Goal: Check status: Check status

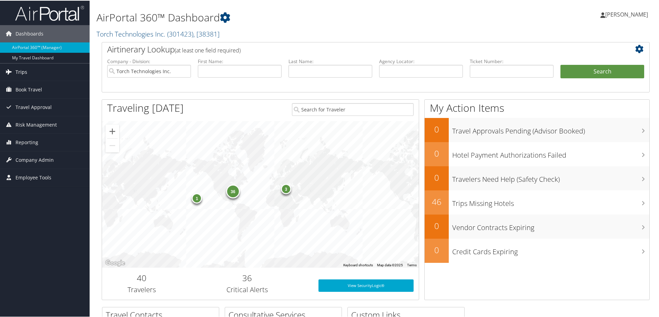
click at [17, 71] on span "Trips" at bounding box center [22, 71] width 12 height 17
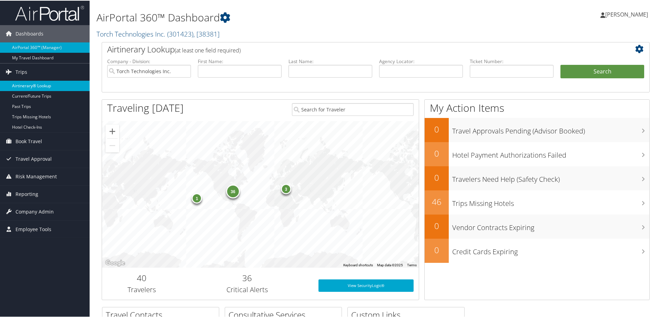
click at [31, 85] on link "Airtinerary® Lookup" at bounding box center [45, 85] width 90 height 10
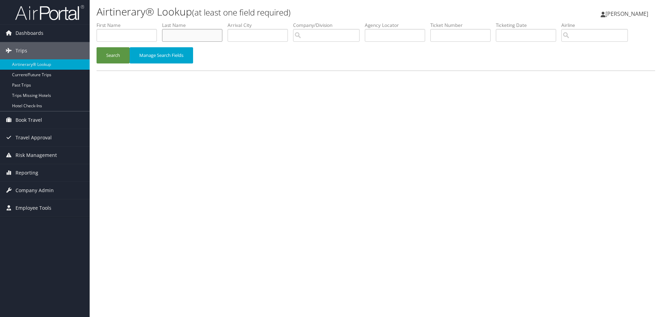
click at [184, 34] on input "text" at bounding box center [192, 35] width 60 height 13
type input "Minjares"
click at [305, 35] on input "search" at bounding box center [326, 35] width 67 height 13
click at [316, 51] on div "Torch Technologies Inc. (301423)" at bounding box center [346, 48] width 97 height 7
type input "Torch Technologies Inc."
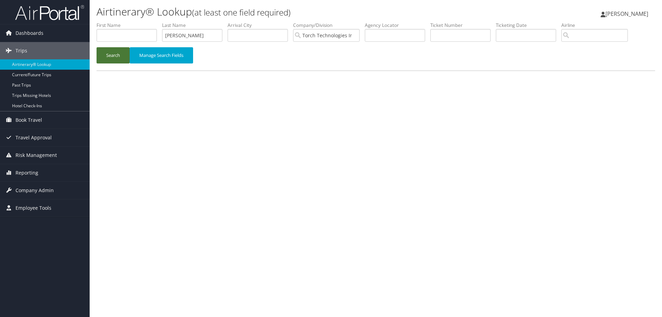
click at [107, 55] on button "Search" at bounding box center [113, 55] width 33 height 16
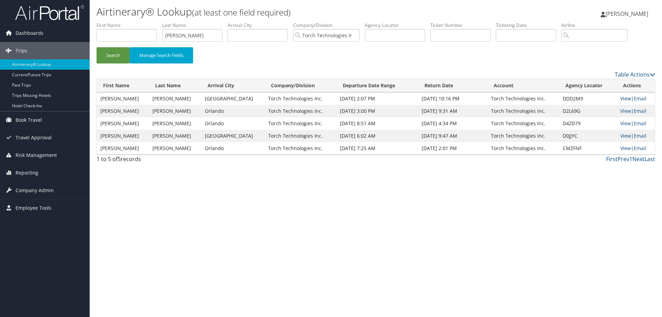
click at [623, 98] on link "View" at bounding box center [625, 98] width 11 height 7
click at [623, 111] on link "View" at bounding box center [625, 111] width 11 height 7
click at [622, 124] on link "View" at bounding box center [625, 123] width 11 height 7
drag, startPoint x: 204, startPoint y: 36, endPoint x: 148, endPoint y: 38, distance: 55.9
click at [148, 22] on ul "First Name Last Name Minjares Departure City Arrival City Company/Division Torc…" at bounding box center [376, 22] width 559 height 0
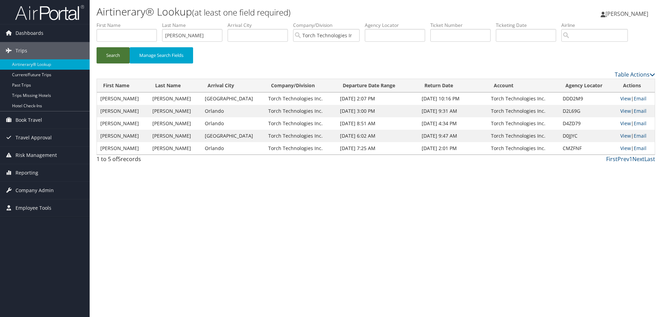
click at [114, 54] on button "Search" at bounding box center [113, 55] width 33 height 16
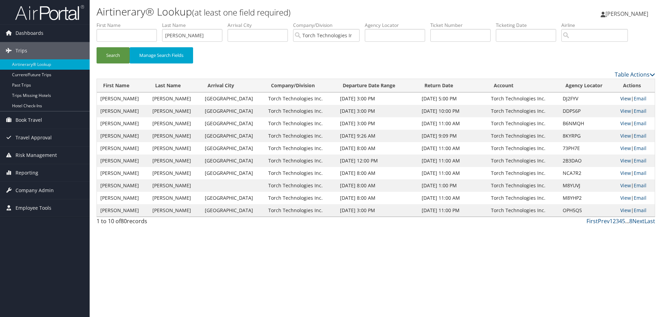
click at [620, 99] on link "View" at bounding box center [625, 98] width 11 height 7
click at [621, 110] on link "View" at bounding box center [625, 111] width 11 height 7
drag, startPoint x: 192, startPoint y: 37, endPoint x: 155, endPoint y: 42, distance: 37.3
click at [155, 22] on ul "First Name Last Name mullen Departure City Arrival City Company/Division Torch …" at bounding box center [376, 22] width 559 height 0
click at [117, 55] on button "Search" at bounding box center [113, 55] width 33 height 16
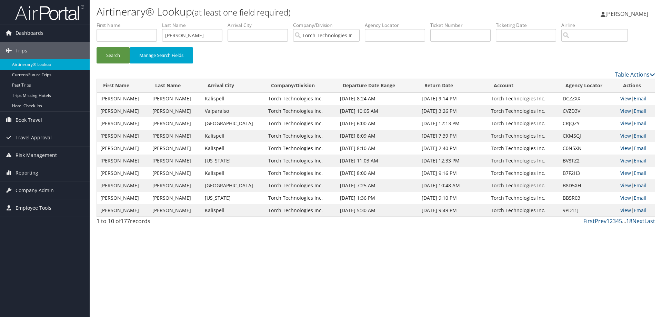
click at [621, 99] on link "View" at bounding box center [625, 98] width 11 height 7
drag, startPoint x: 198, startPoint y: 36, endPoint x: 143, endPoint y: 43, distance: 55.2
click at [143, 22] on ul "First Name Last Name Moore Departure City Arrival City Company/Division Torch T…" at bounding box center [376, 22] width 559 height 0
click at [111, 54] on button "Search" at bounding box center [113, 55] width 33 height 16
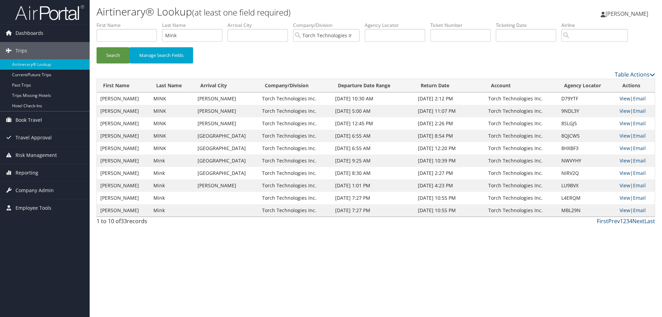
click at [623, 97] on link "View" at bounding box center [625, 98] width 11 height 7
drag, startPoint x: 179, startPoint y: 34, endPoint x: 137, endPoint y: 35, distance: 41.7
click at [137, 22] on ul "First Name Last Name Mink Departure City Arrival City Company/Division Torch Te…" at bounding box center [376, 22] width 559 height 0
click at [116, 54] on button "Search" at bounding box center [113, 55] width 33 height 16
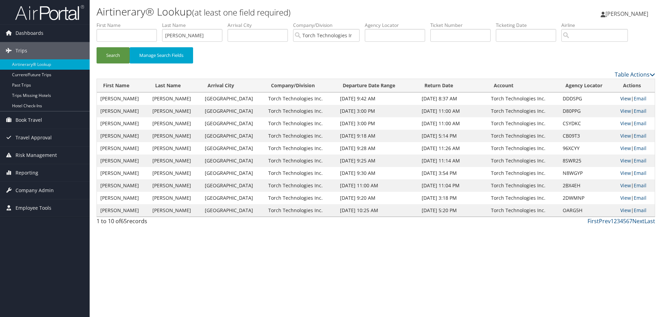
click at [621, 99] on link "View" at bounding box center [625, 98] width 11 height 7
click at [621, 112] on link "View" at bounding box center [625, 111] width 11 height 7
drag, startPoint x: 189, startPoint y: 36, endPoint x: 142, endPoint y: 41, distance: 47.8
click at [142, 22] on ul "First Name Last Name Miller Departure City Arrival City Company/Division Torch …" at bounding box center [376, 22] width 559 height 0
click at [109, 55] on button "Search" at bounding box center [113, 55] width 33 height 16
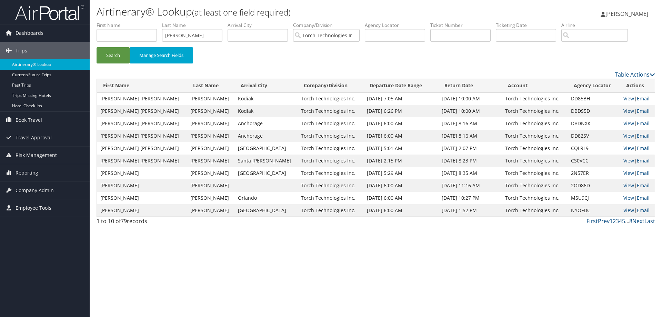
click at [623, 111] on link "View" at bounding box center [628, 111] width 11 height 7
click at [623, 98] on link "View" at bounding box center [628, 98] width 11 height 7
click at [623, 124] on link "View" at bounding box center [628, 123] width 11 height 7
click at [623, 109] on link "View" at bounding box center [628, 111] width 11 height 7
drag, startPoint x: 196, startPoint y: 37, endPoint x: 130, endPoint y: 29, distance: 66.4
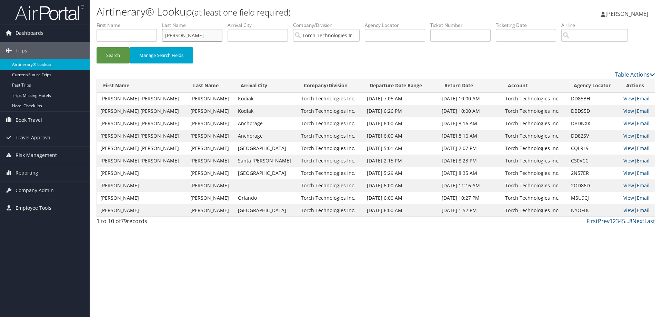
click at [131, 22] on ul "First Name Last Name meadows Departure City Arrival City Company/Division Torch…" at bounding box center [376, 22] width 559 height 0
click at [623, 136] on link "View" at bounding box center [628, 135] width 11 height 7
click at [114, 53] on button "Search" at bounding box center [113, 55] width 33 height 16
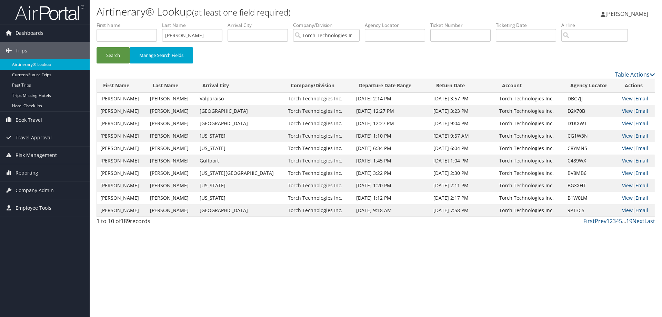
click at [622, 99] on link "View" at bounding box center [627, 98] width 11 height 7
drag, startPoint x: 200, startPoint y: 33, endPoint x: 153, endPoint y: 41, distance: 47.2
click at [153, 22] on ul "First Name Last Name mcLeroy Departure City Arrival City Company/Division Torch…" at bounding box center [376, 22] width 559 height 0
click at [116, 54] on button "Search" at bounding box center [113, 55] width 33 height 16
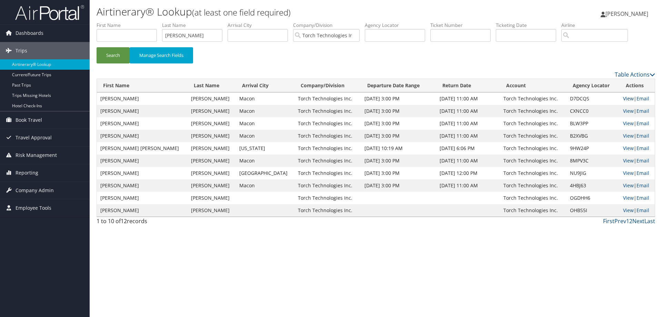
click at [623, 98] on link "View" at bounding box center [628, 98] width 11 height 7
drag, startPoint x: 199, startPoint y: 35, endPoint x: 152, endPoint y: 39, distance: 47.1
click at [152, 22] on ul "First Name Last Name McCormick Departure City Arrival City Company/Division Tor…" at bounding box center [376, 22] width 559 height 0
click at [114, 57] on button "Search" at bounding box center [113, 55] width 33 height 16
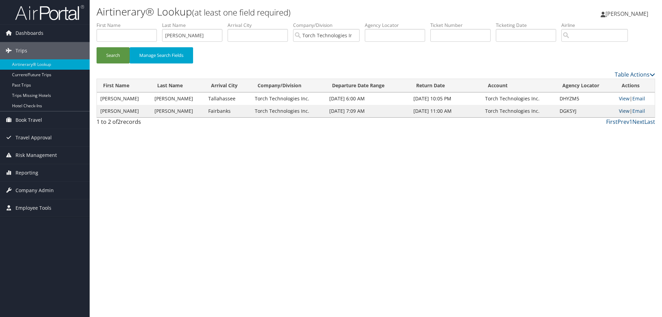
click at [621, 110] on link "View" at bounding box center [624, 111] width 11 height 7
click at [621, 99] on link "View" at bounding box center [624, 98] width 11 height 7
drag, startPoint x: 204, startPoint y: 38, endPoint x: 154, endPoint y: 42, distance: 50.5
click at [154, 22] on ul "First Name Last Name McBride Departure City Arrival City Company/Division Torch…" at bounding box center [376, 22] width 559 height 0
click at [122, 52] on button "Search" at bounding box center [113, 55] width 33 height 16
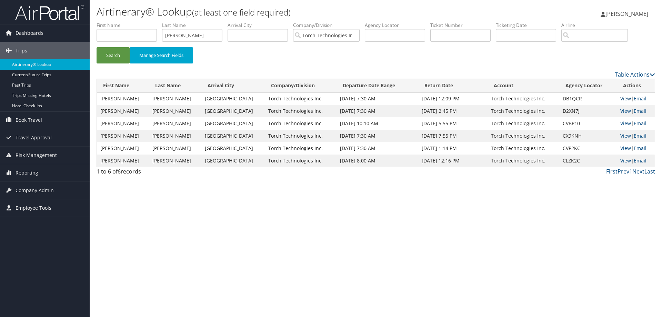
click at [622, 99] on link "View" at bounding box center [625, 98] width 11 height 7
drag, startPoint x: 195, startPoint y: 35, endPoint x: 154, endPoint y: 42, distance: 40.9
click at [154, 22] on ul "First Name Last Name Mattox Departure City Arrival City Company/Division Torch …" at bounding box center [376, 22] width 559 height 0
type input "masiak"
click at [120, 54] on button "Search" at bounding box center [113, 55] width 33 height 16
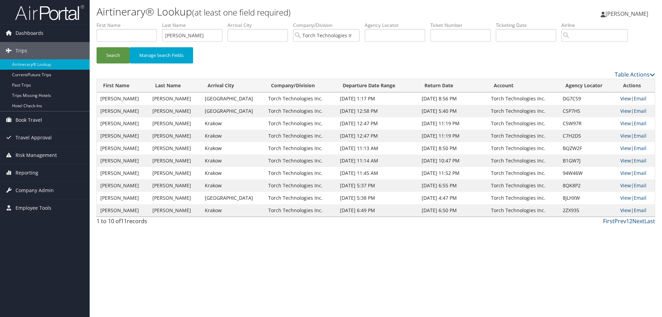
click at [622, 98] on link "View" at bounding box center [625, 98] width 11 height 7
click at [630, 14] on span "[PERSON_NAME]" at bounding box center [627, 14] width 43 height 8
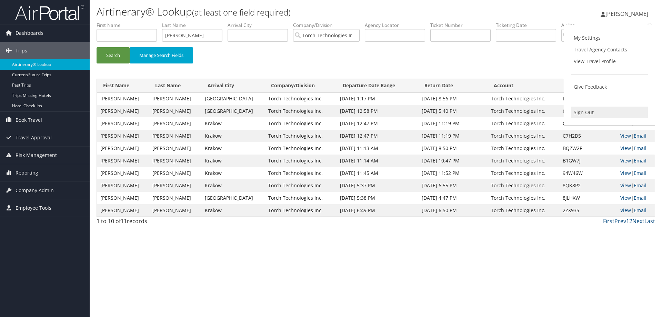
click at [587, 111] on link "Sign Out" at bounding box center [609, 113] width 77 height 12
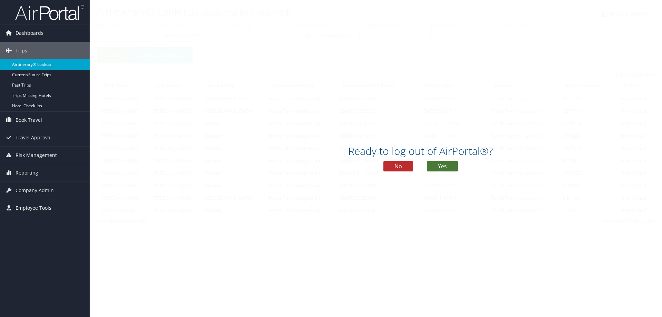
click at [436, 167] on button "Yes" at bounding box center [442, 166] width 31 height 10
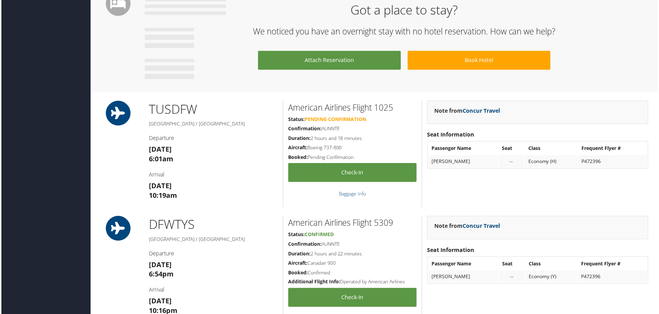
scroll to position [655, 0]
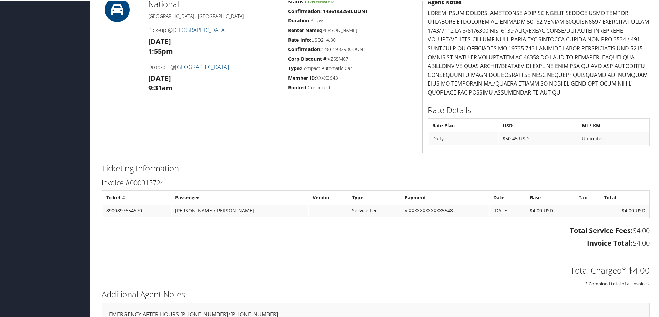
scroll to position [379, 0]
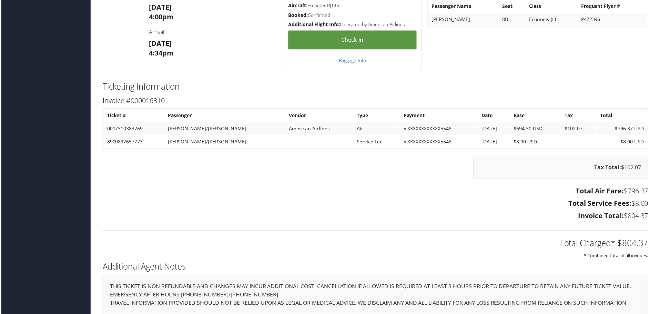
scroll to position [1069, 0]
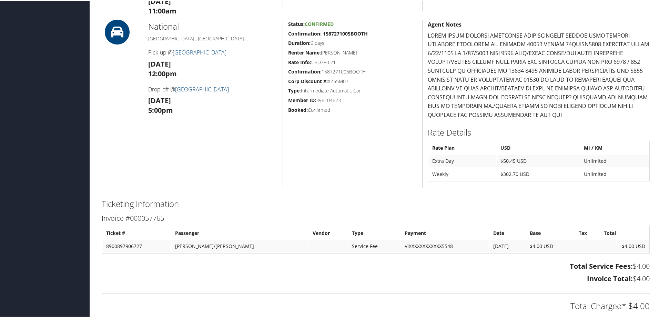
scroll to position [446, 0]
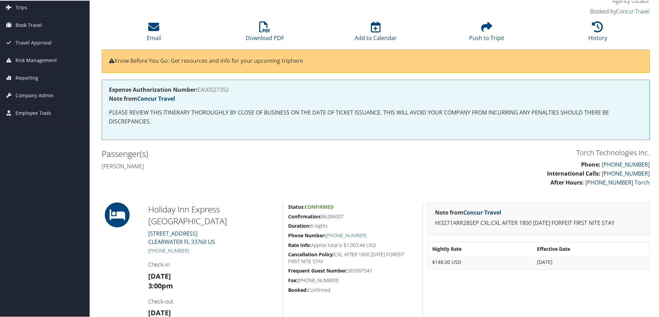
scroll to position [34, 0]
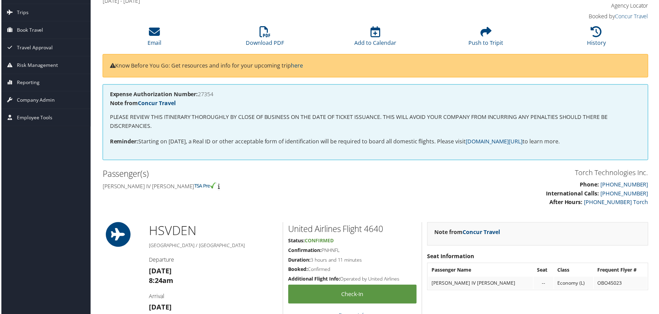
scroll to position [34, 0]
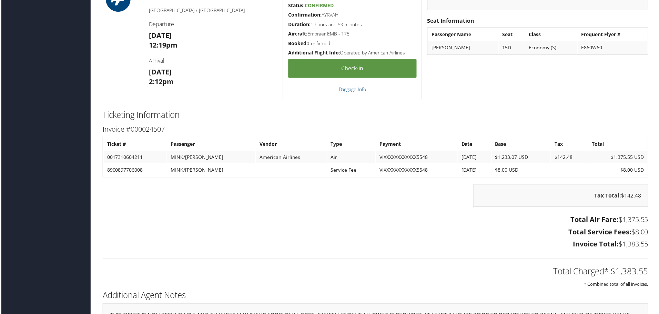
scroll to position [931, 0]
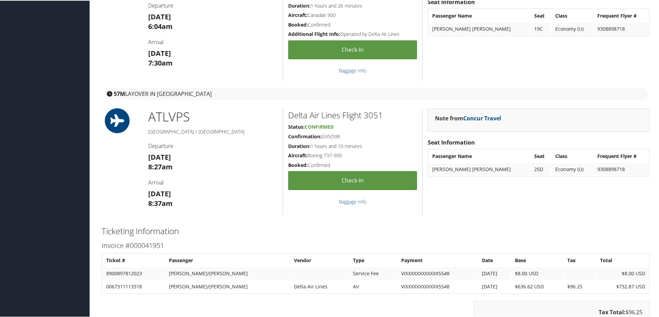
scroll to position [828, 0]
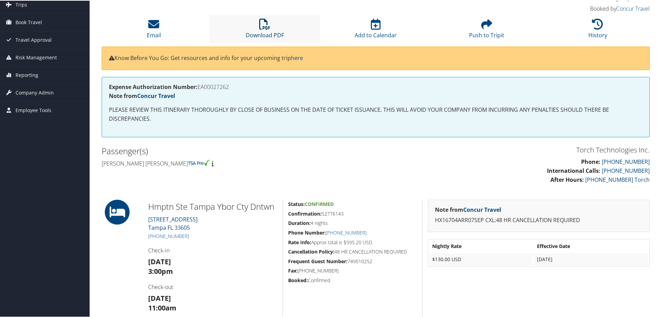
scroll to position [34, 0]
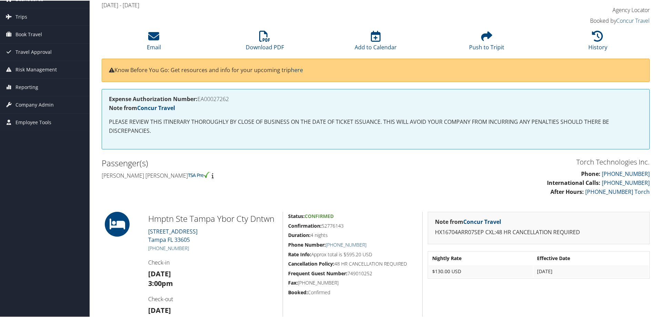
click at [264, 2] on h4 "Sun 07 Sep 2025 - Thu 11 Sep 2025" at bounding box center [306, 5] width 409 height 8
click at [264, 41] on icon at bounding box center [264, 35] width 11 height 11
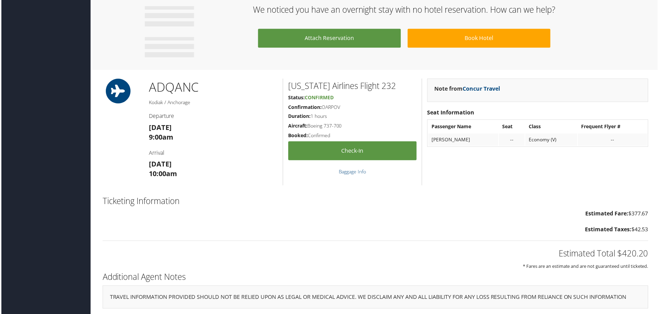
scroll to position [383, 0]
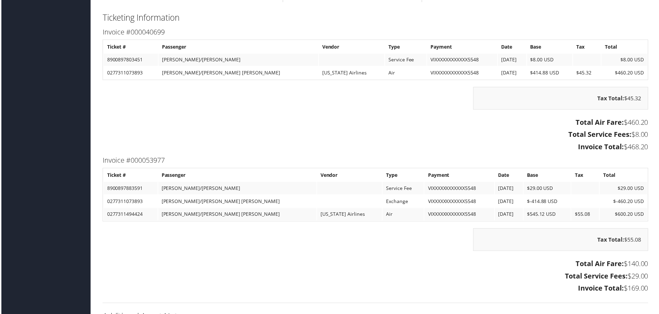
scroll to position [586, 0]
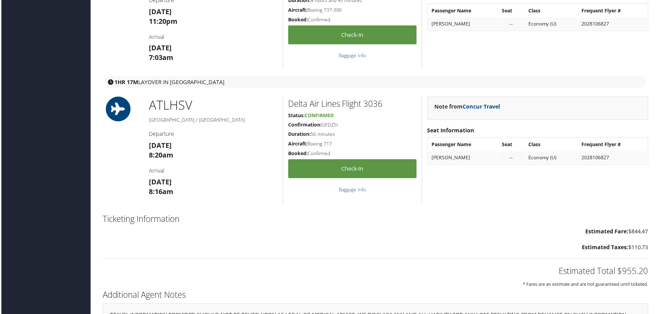
scroll to position [921, 0]
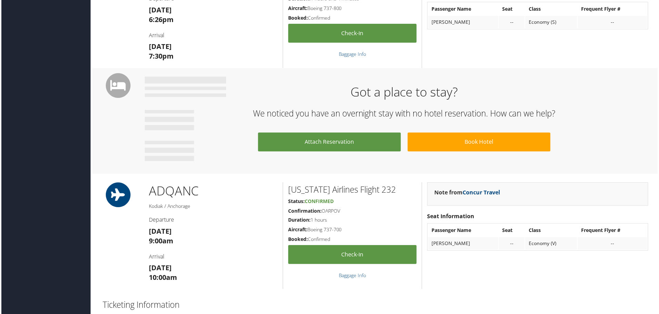
scroll to position [383, 0]
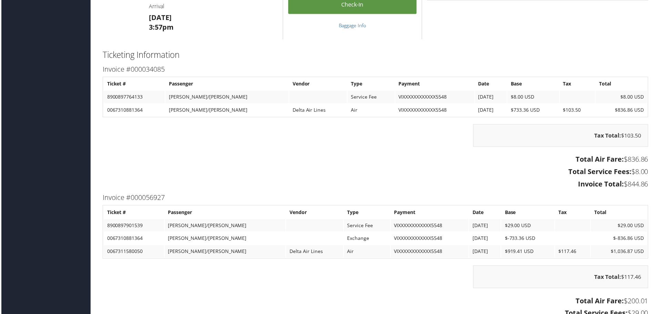
scroll to position [1172, 0]
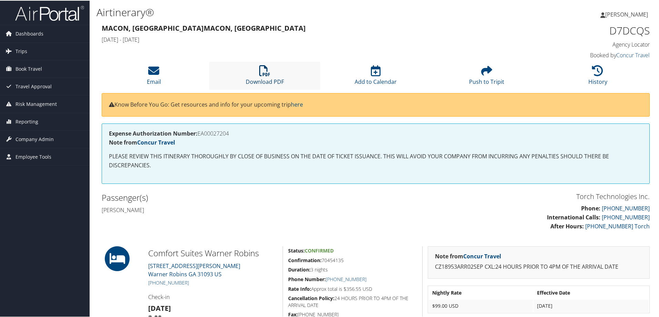
click at [262, 72] on icon at bounding box center [264, 69] width 11 height 11
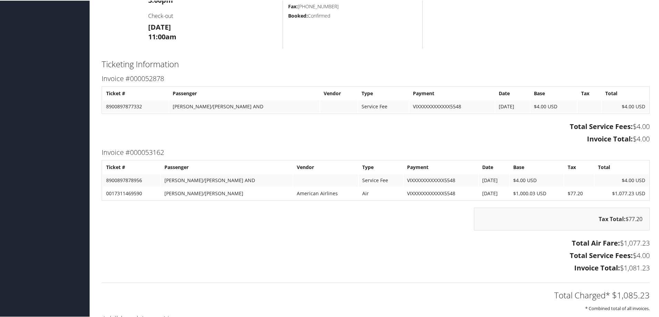
scroll to position [759, 0]
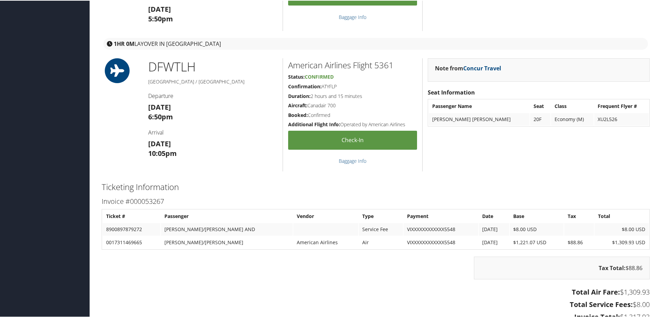
scroll to position [483, 0]
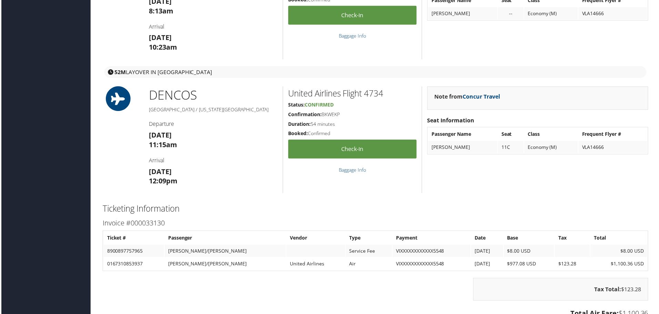
scroll to position [828, 0]
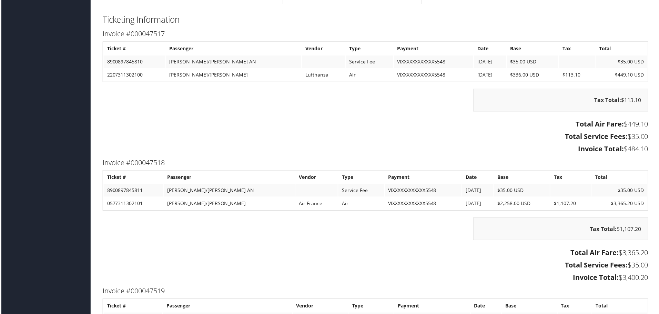
scroll to position [1665, 0]
